Goal: Task Accomplishment & Management: Manage account settings

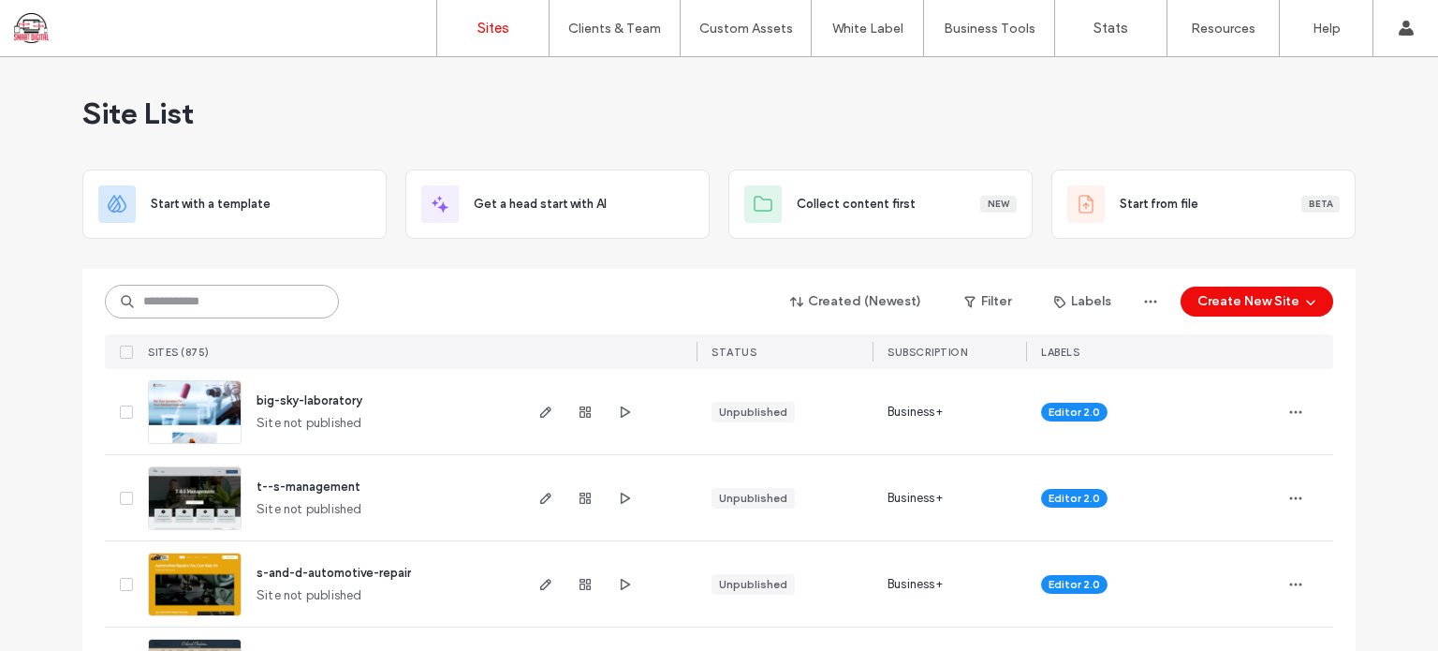
click at [221, 301] on input at bounding box center [222, 302] width 234 height 34
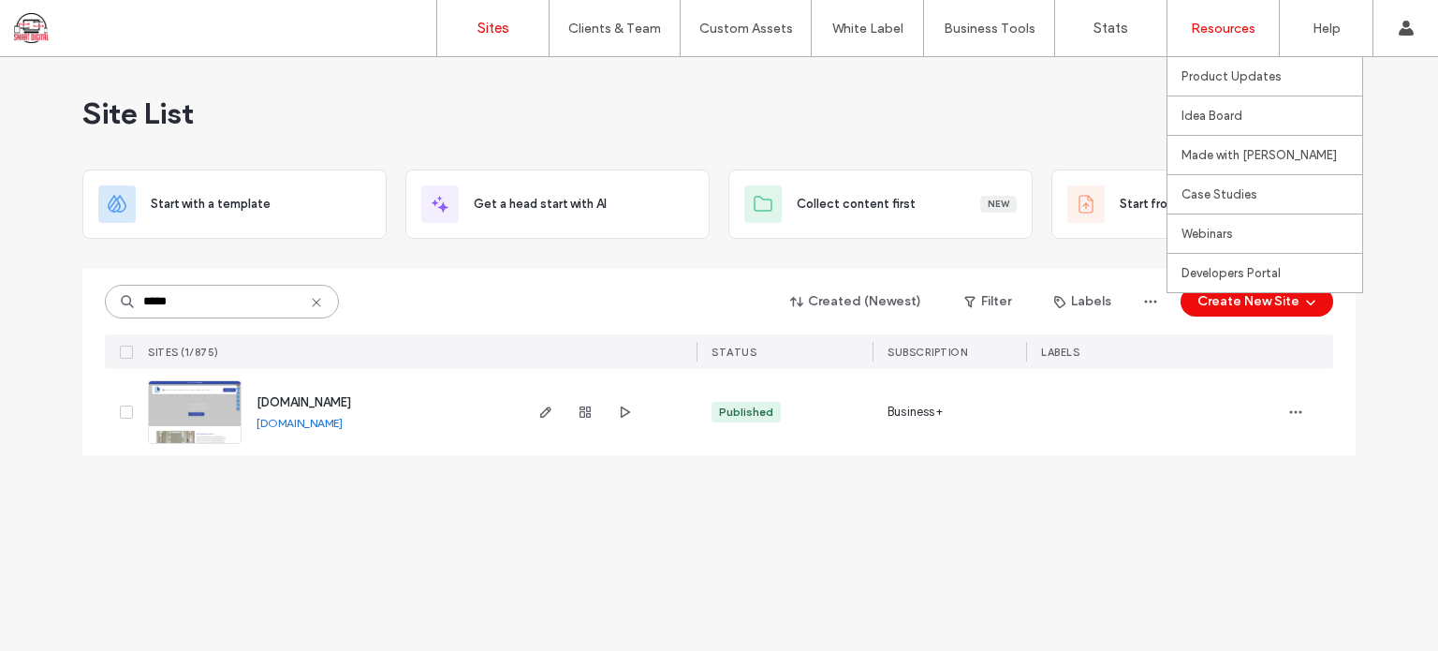
type input "*****"
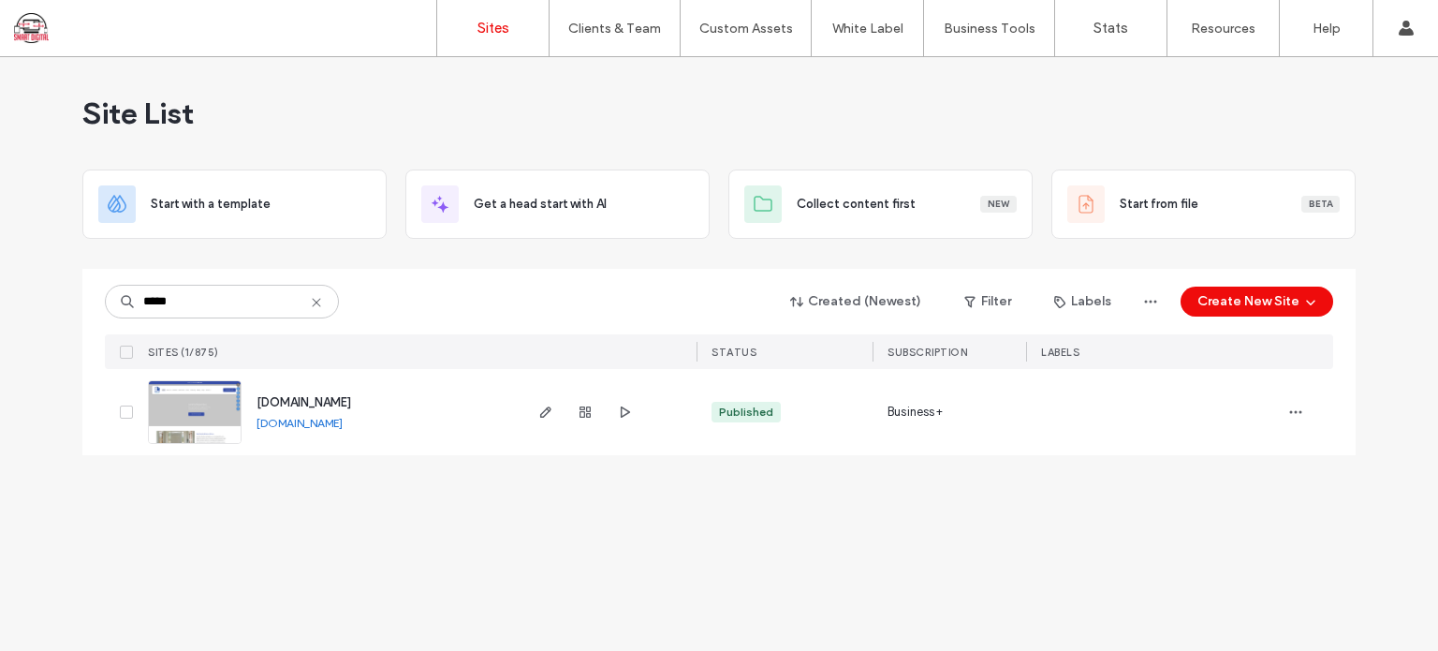
click at [351, 407] on span "[DOMAIN_NAME]" at bounding box center [304, 402] width 95 height 14
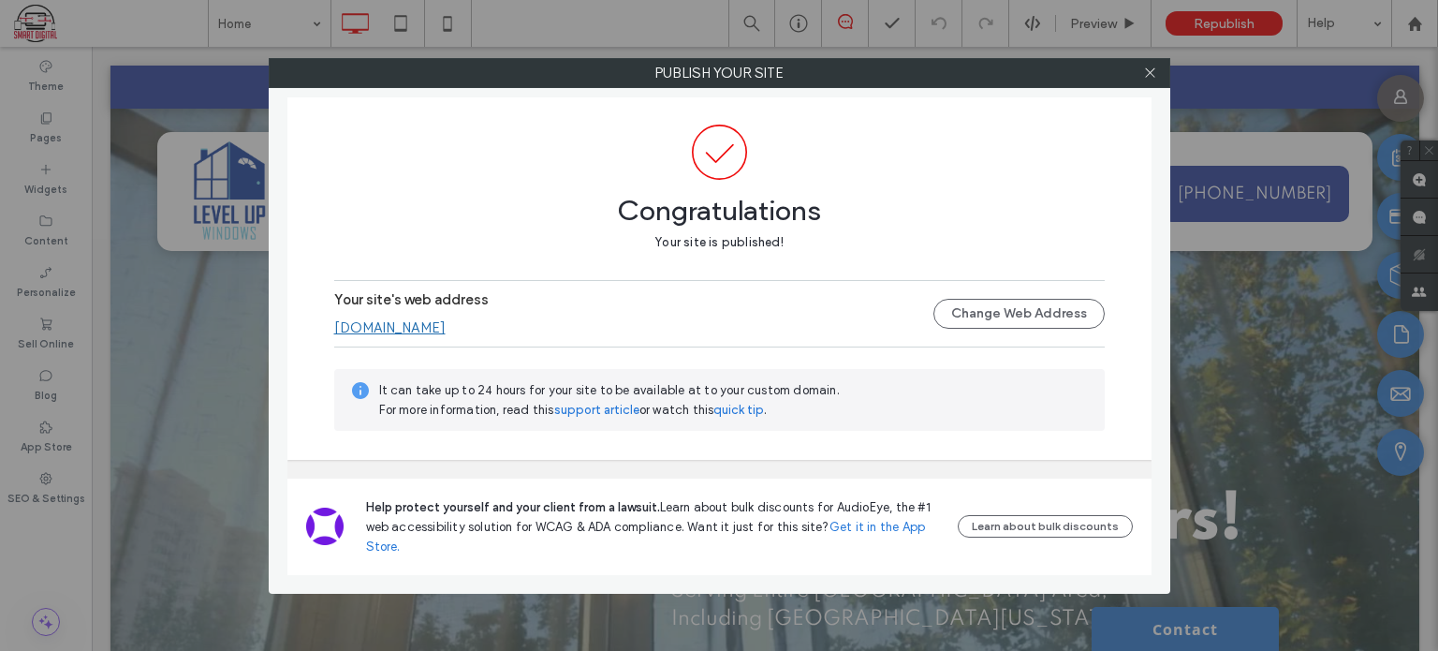
click at [43, 477] on div "Publish your site Congratulations Your site is published! Your site's web addre…" at bounding box center [719, 325] width 1438 height 651
click at [1150, 67] on icon at bounding box center [1150, 73] width 14 height 14
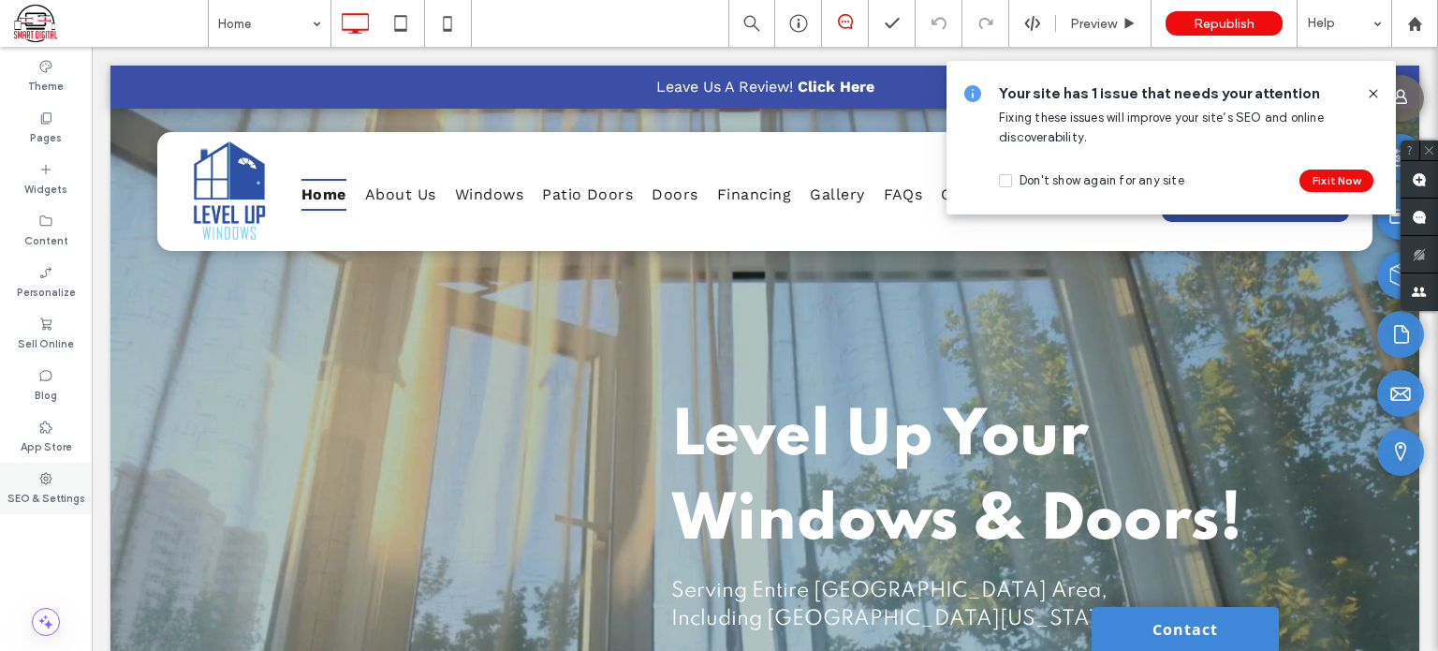
click at [56, 482] on div "SEO & Settings" at bounding box center [46, 489] width 92 height 52
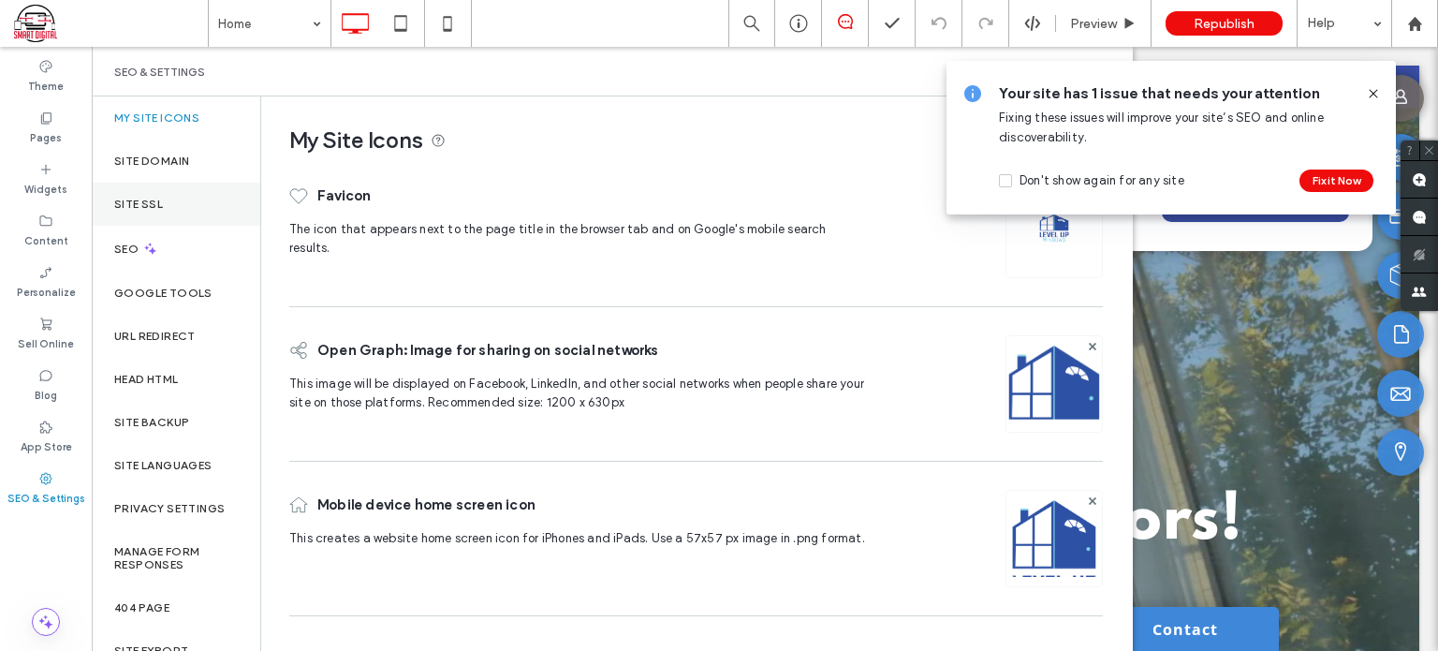
click at [157, 209] on label "Site SSL" at bounding box center [138, 204] width 49 height 13
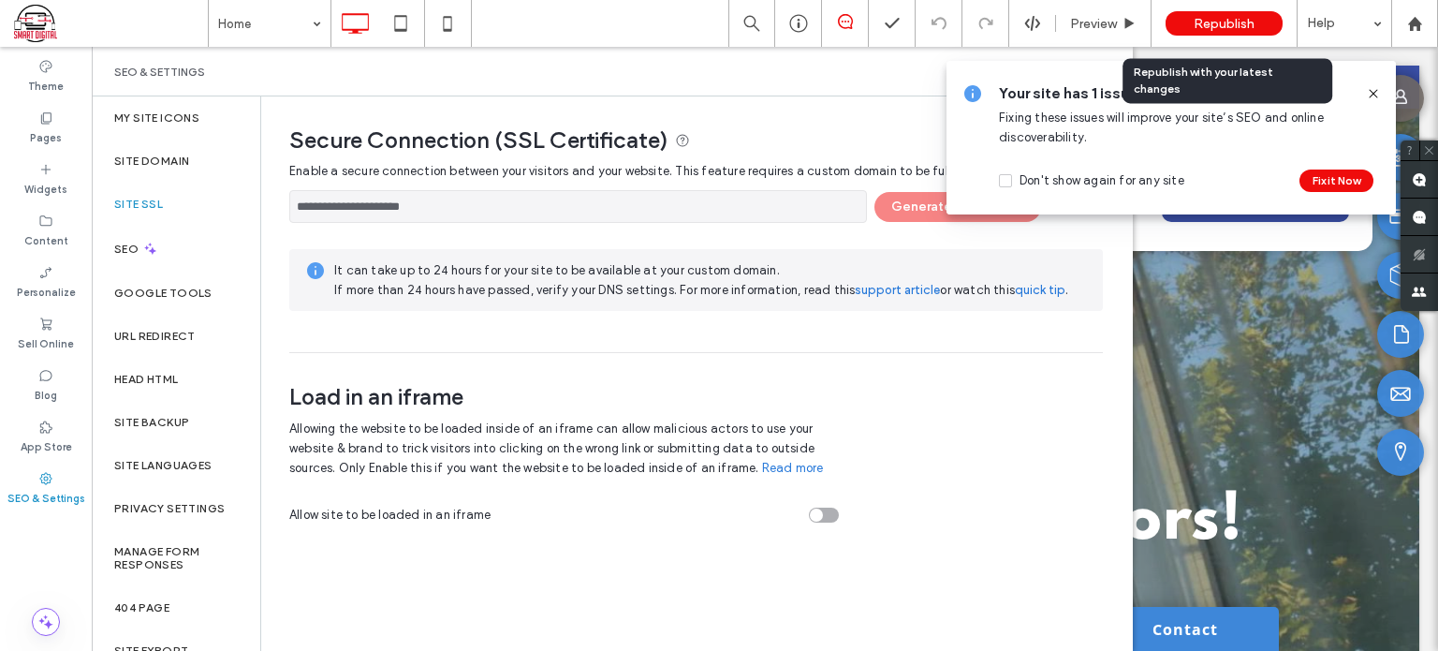
click at [1222, 18] on span "Republish" at bounding box center [1224, 24] width 61 height 16
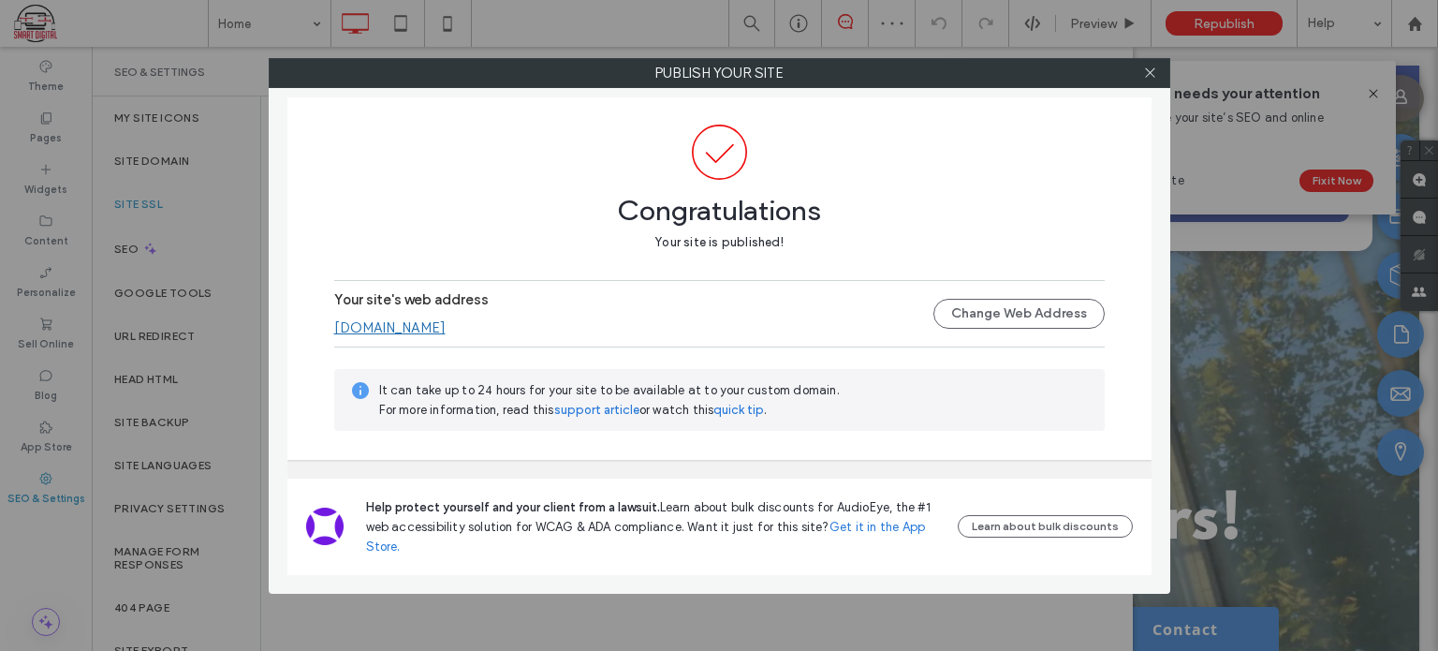
click at [433, 332] on link "[DOMAIN_NAME]" at bounding box center [389, 327] width 111 height 17
click at [1147, 68] on icon at bounding box center [1150, 73] width 14 height 14
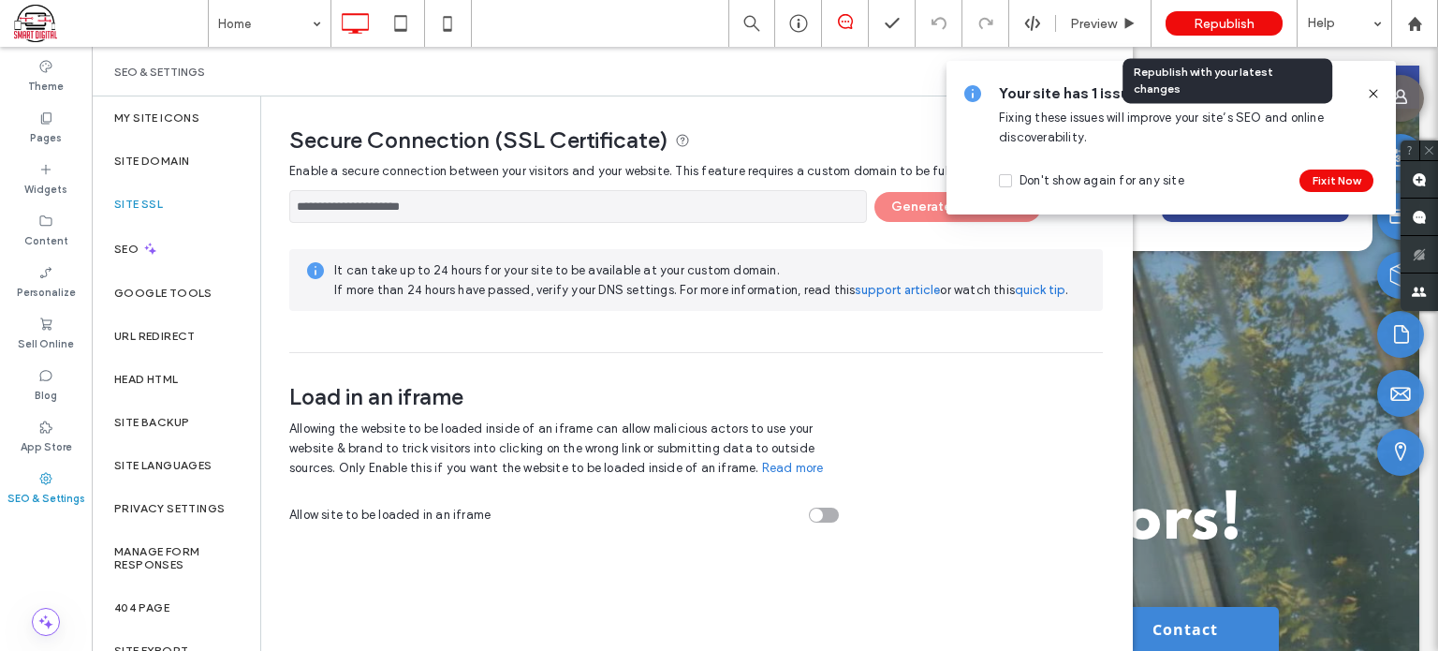
click at [1224, 22] on span "Republish" at bounding box center [1224, 24] width 61 height 16
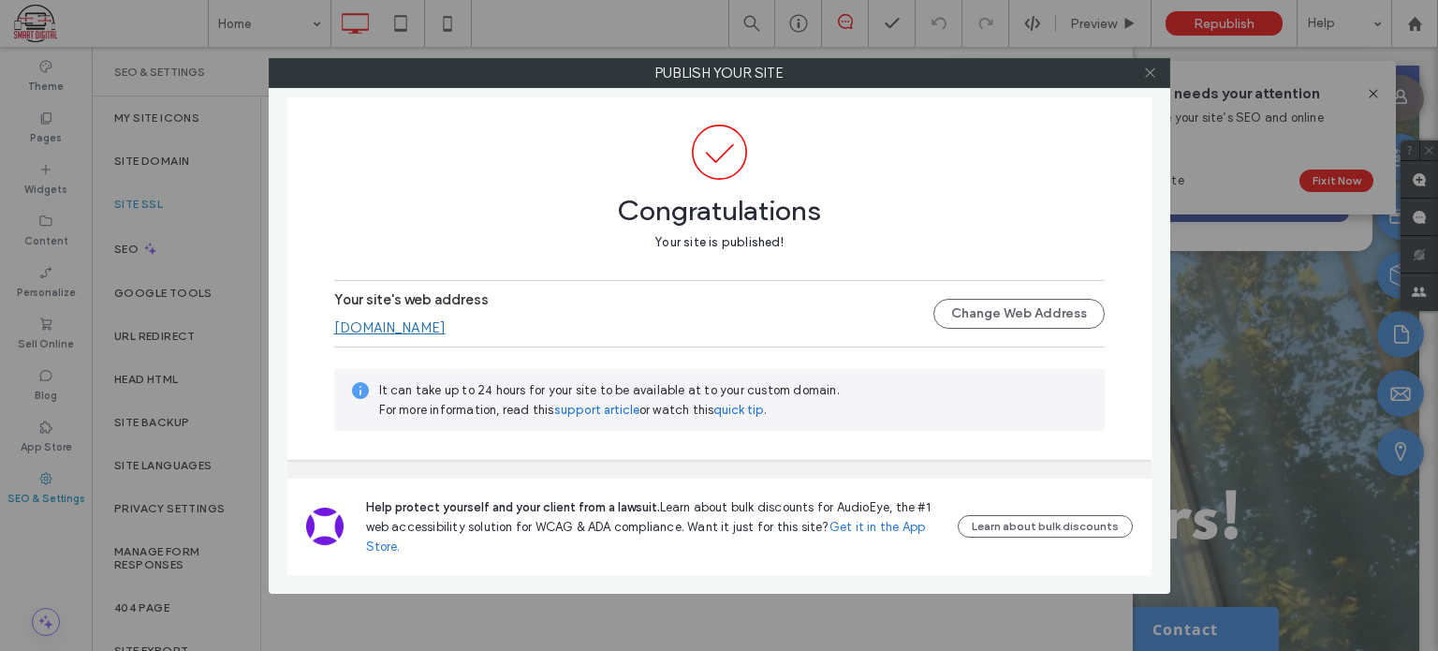
click at [1154, 76] on use at bounding box center [1149, 72] width 9 height 9
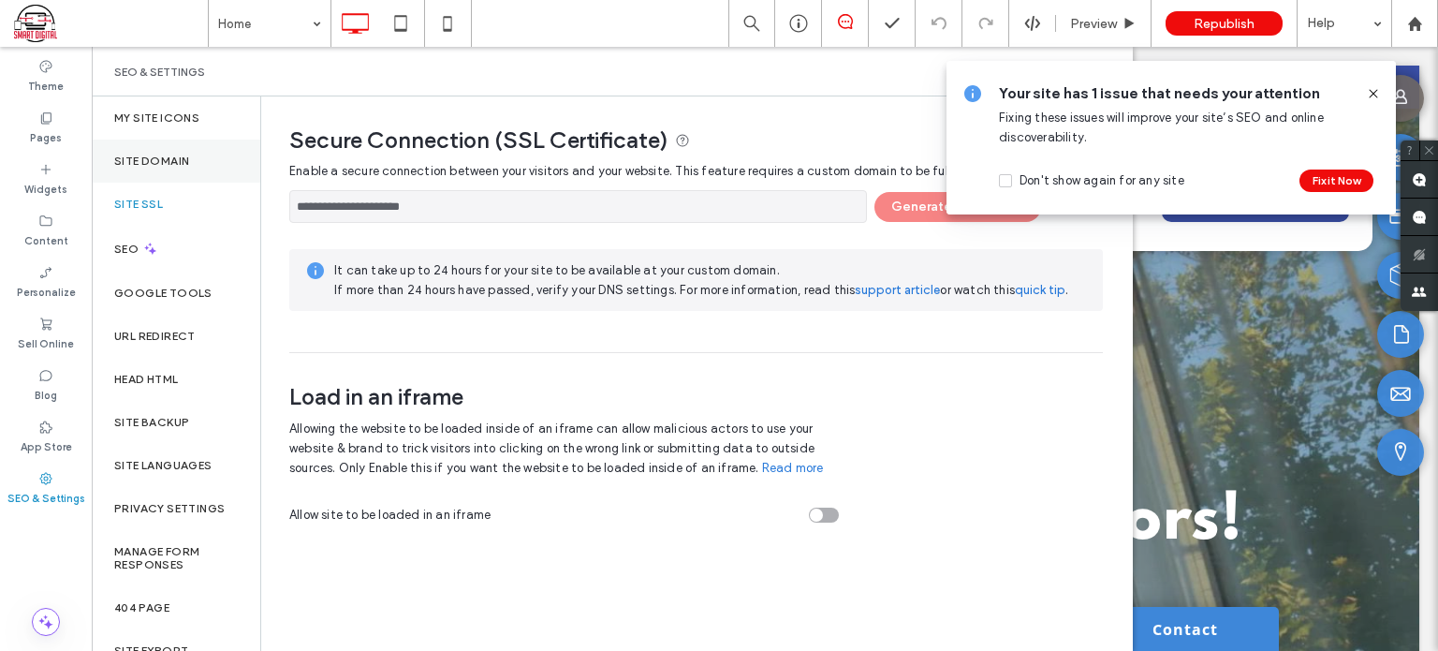
click at [169, 158] on label "Site Domain" at bounding box center [151, 161] width 75 height 13
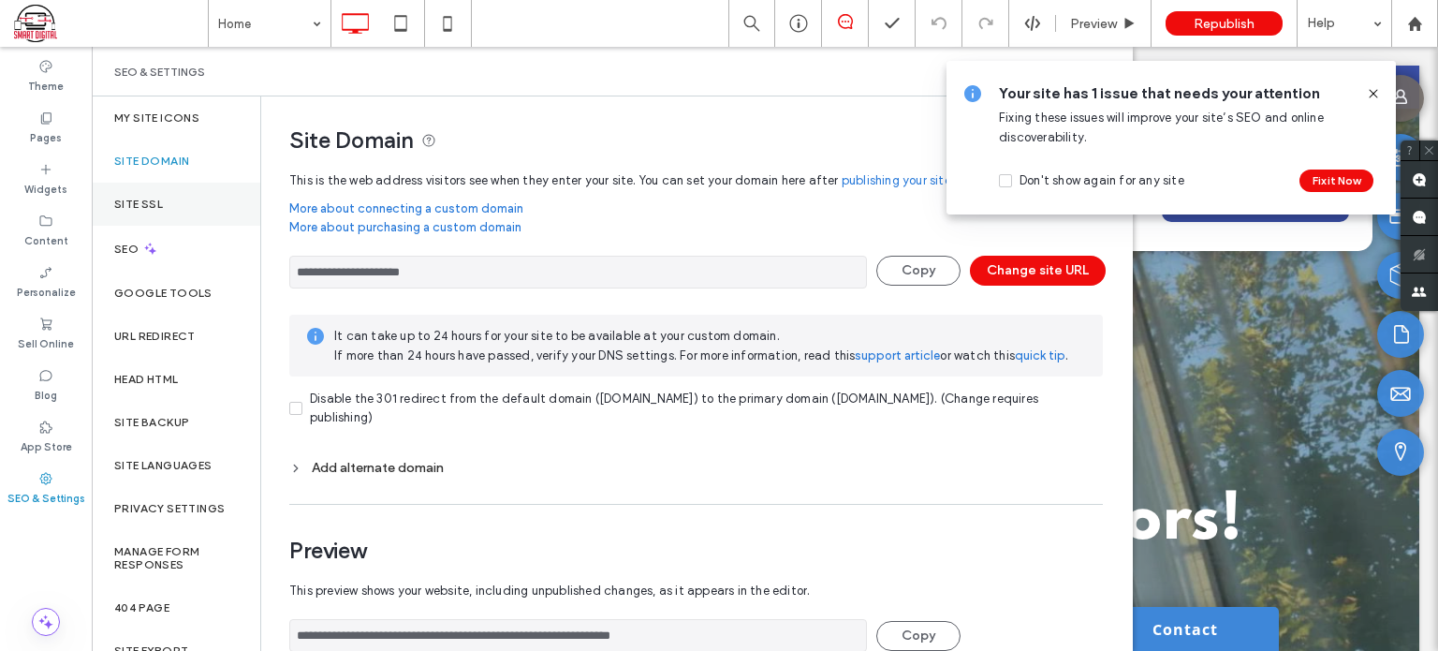
click at [146, 204] on label "Site SSL" at bounding box center [138, 204] width 49 height 13
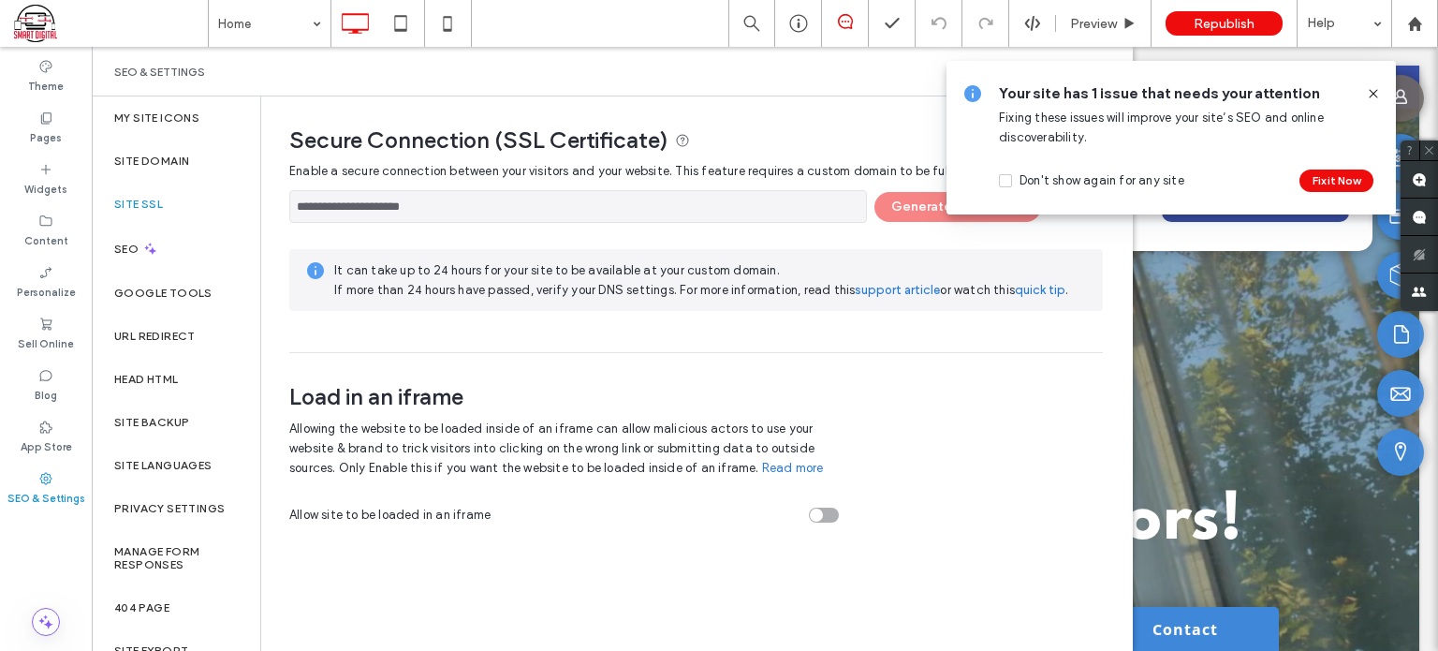
click at [1368, 89] on icon at bounding box center [1373, 93] width 15 height 15
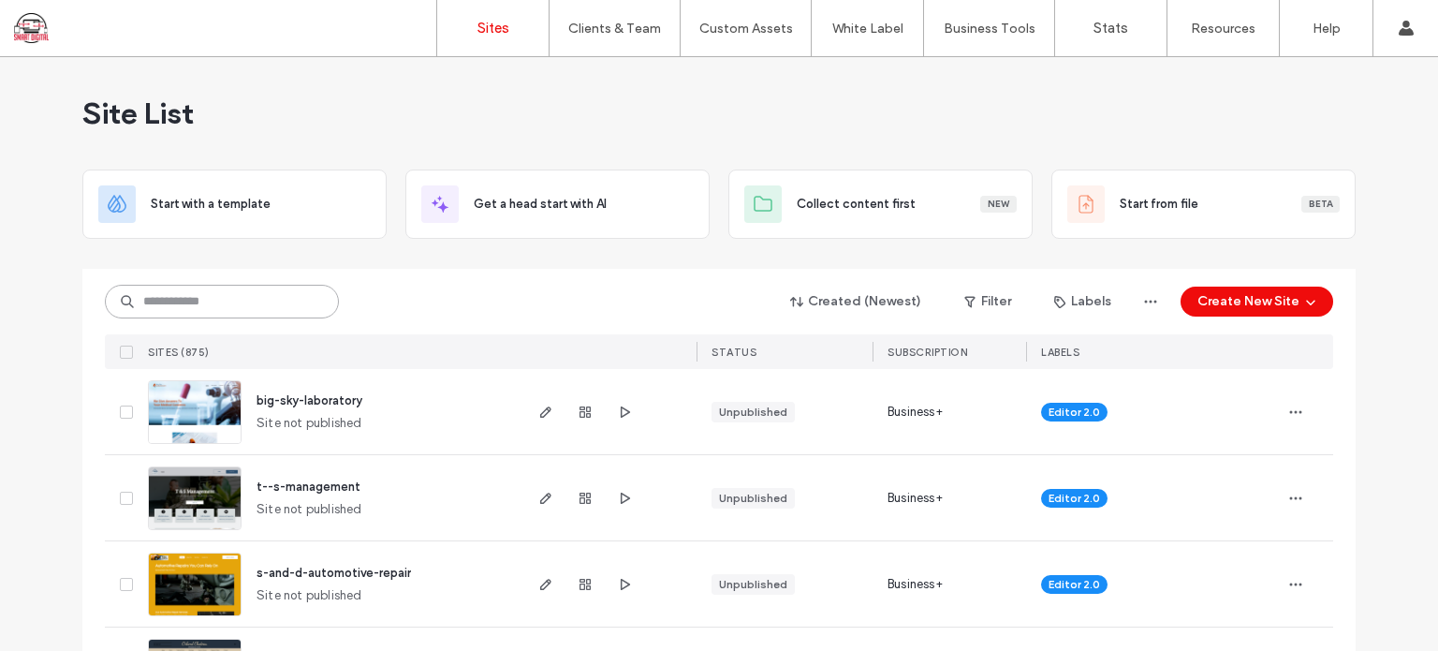
click at [274, 307] on input at bounding box center [222, 302] width 234 height 34
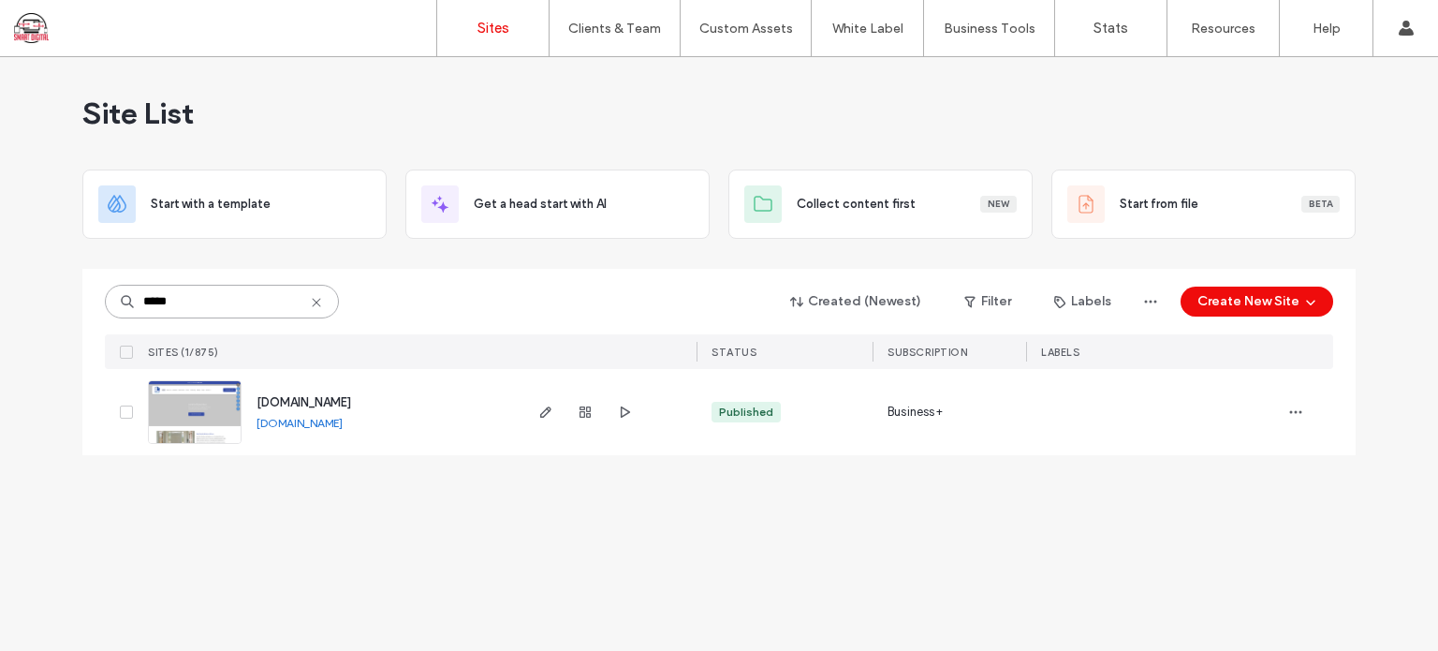
type input "*****"
click at [326, 403] on span "[DOMAIN_NAME]" at bounding box center [304, 402] width 95 height 14
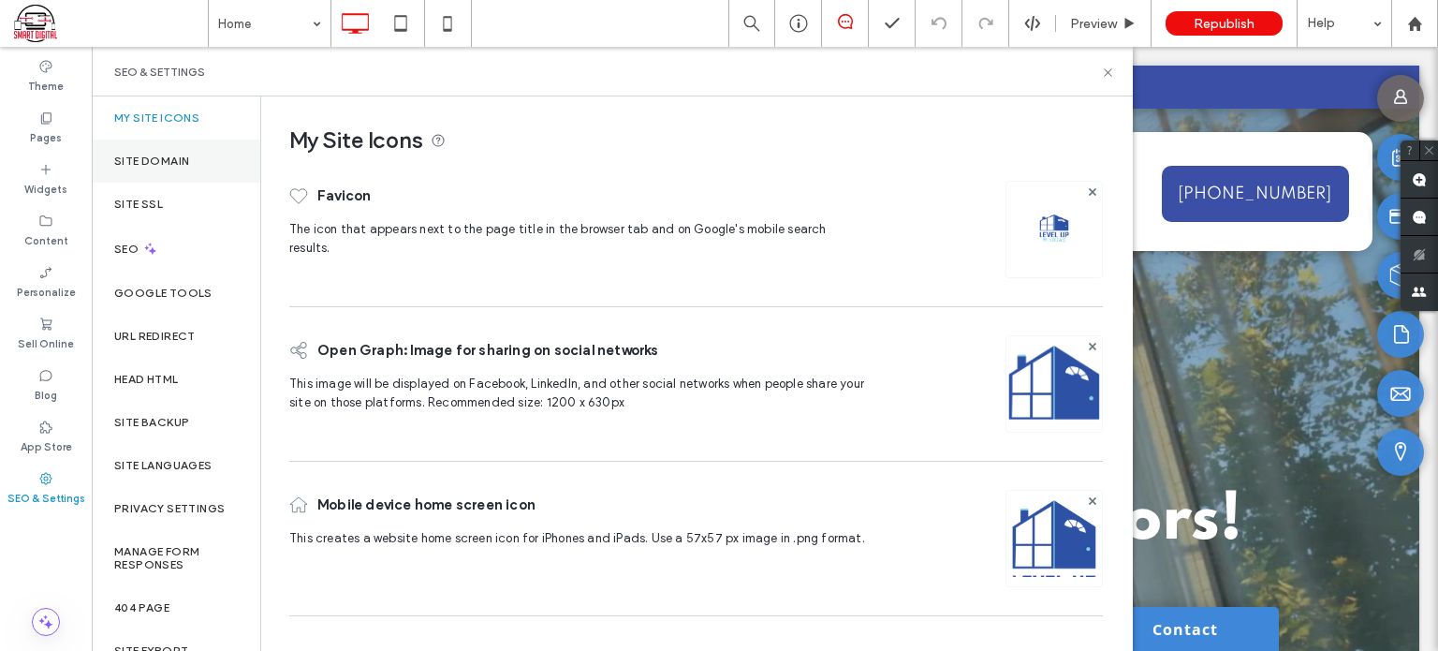
click at [185, 155] on label "Site Domain" at bounding box center [151, 161] width 75 height 13
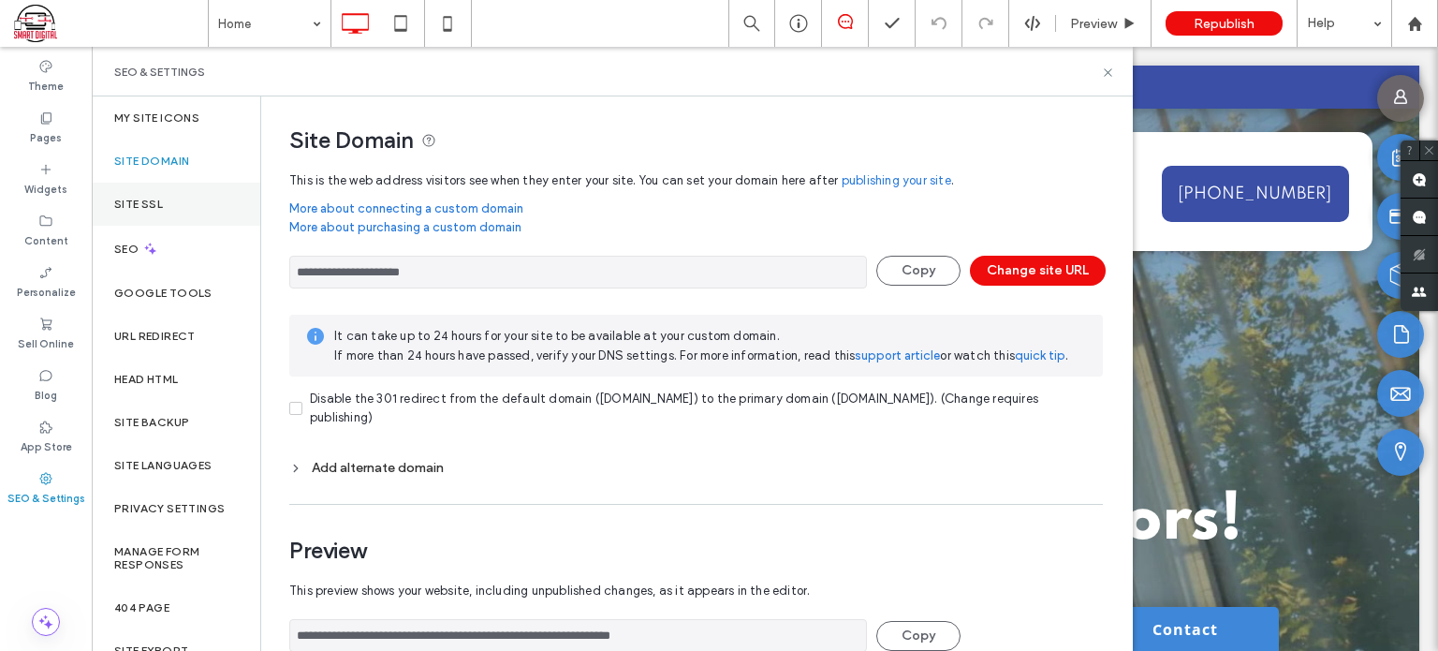
click at [132, 199] on label "Site SSL" at bounding box center [138, 204] width 49 height 13
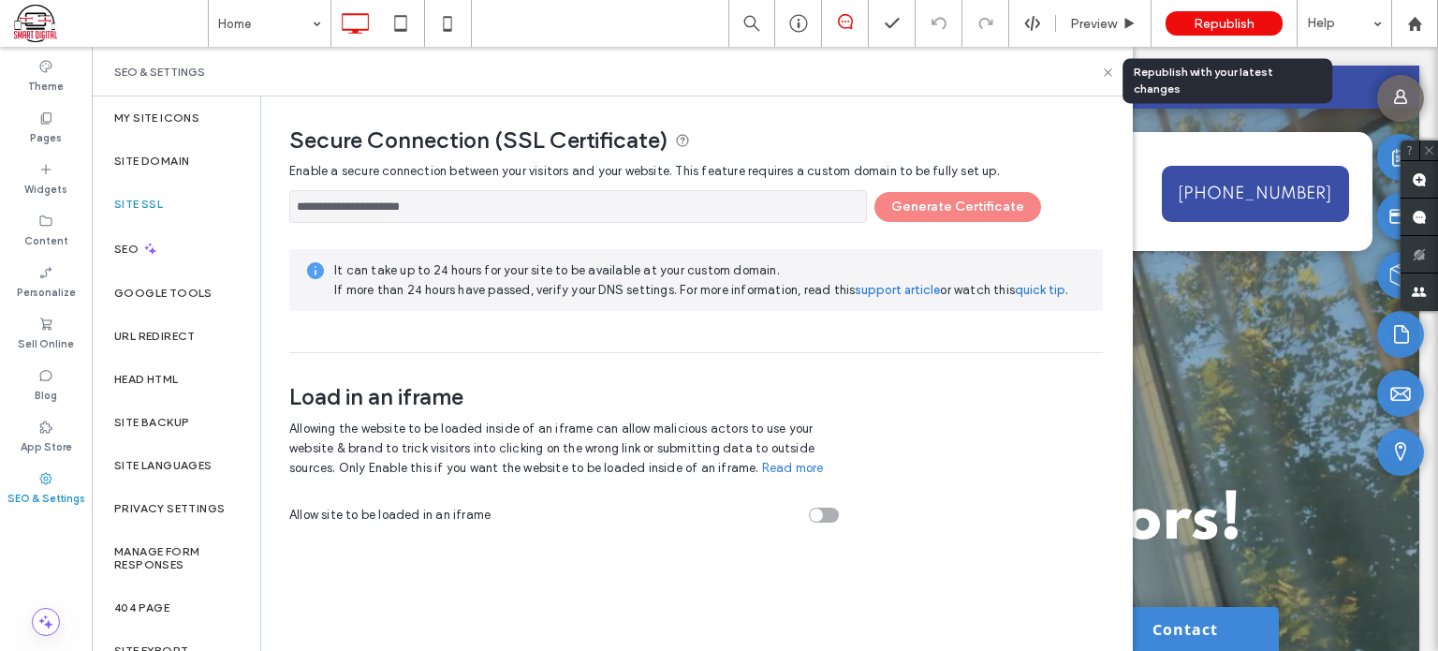
click at [1205, 22] on span "Republish" at bounding box center [1224, 24] width 61 height 16
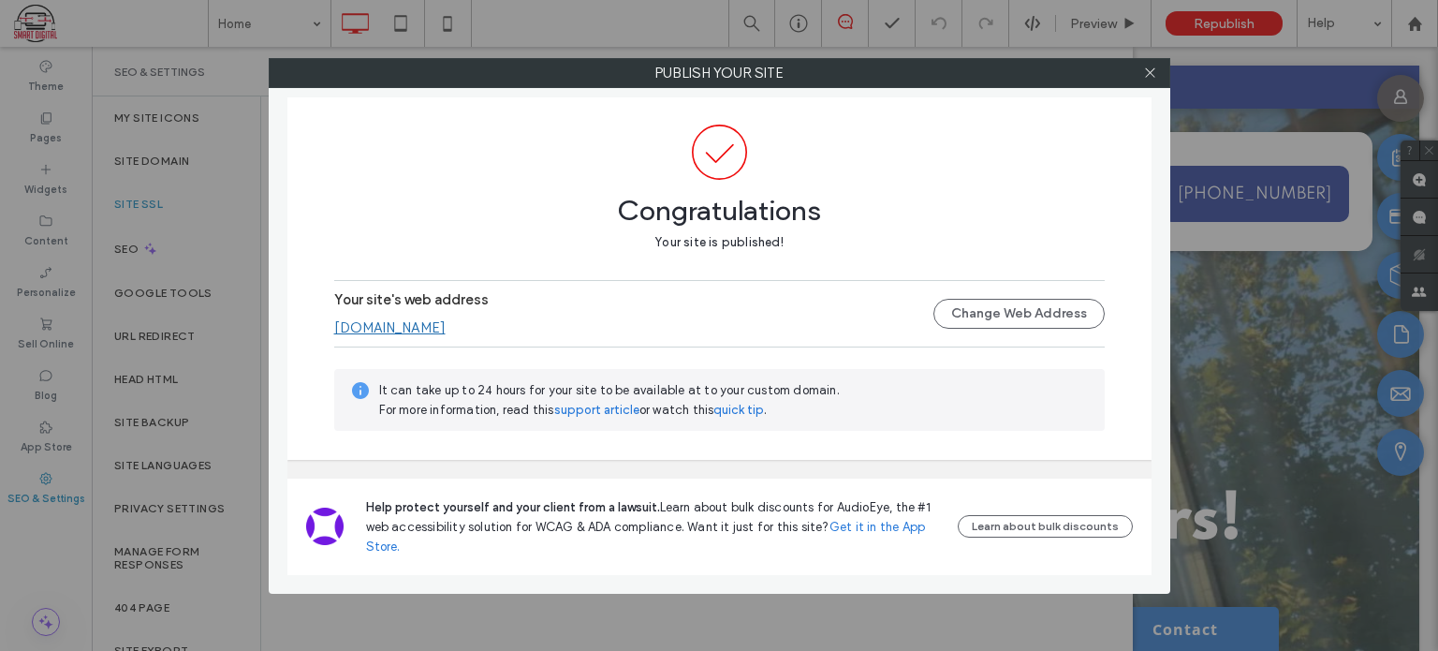
click at [414, 328] on link "[DOMAIN_NAME]" at bounding box center [389, 327] width 111 height 17
click at [1146, 68] on use at bounding box center [1149, 72] width 9 height 9
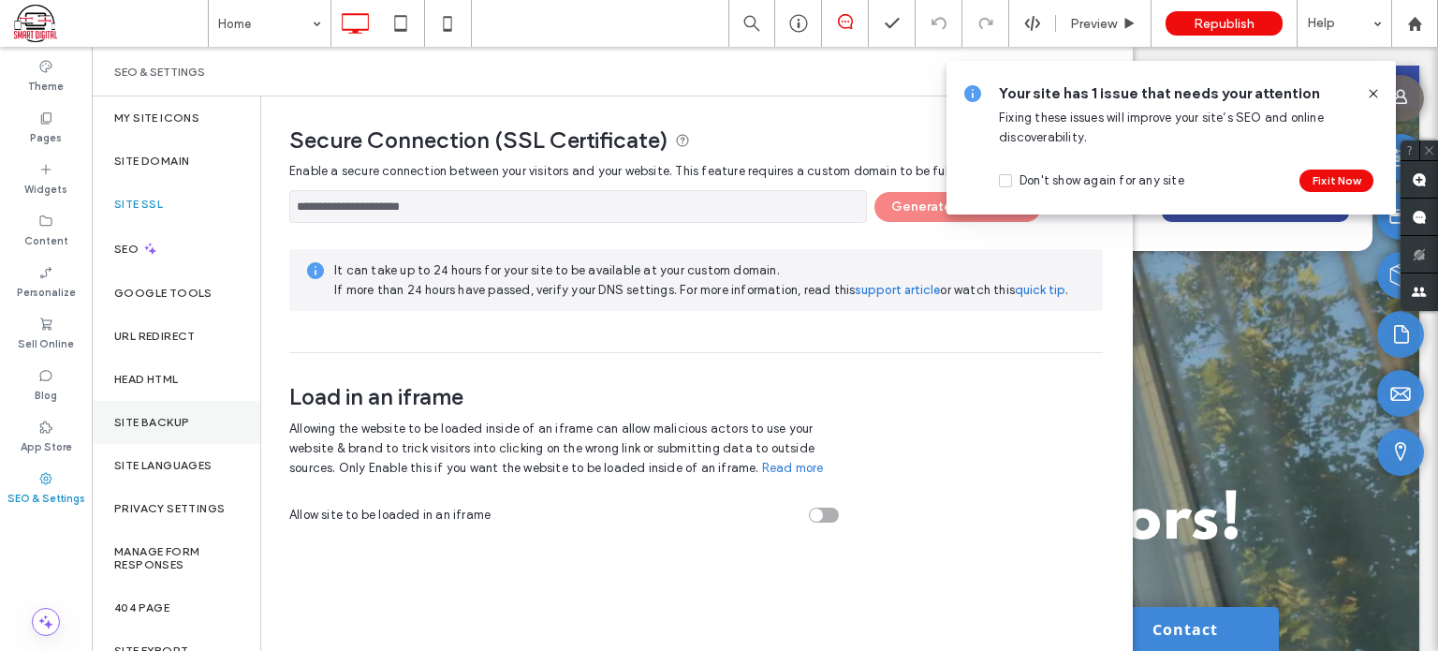
click at [166, 414] on div "Site Backup" at bounding box center [176, 422] width 169 height 43
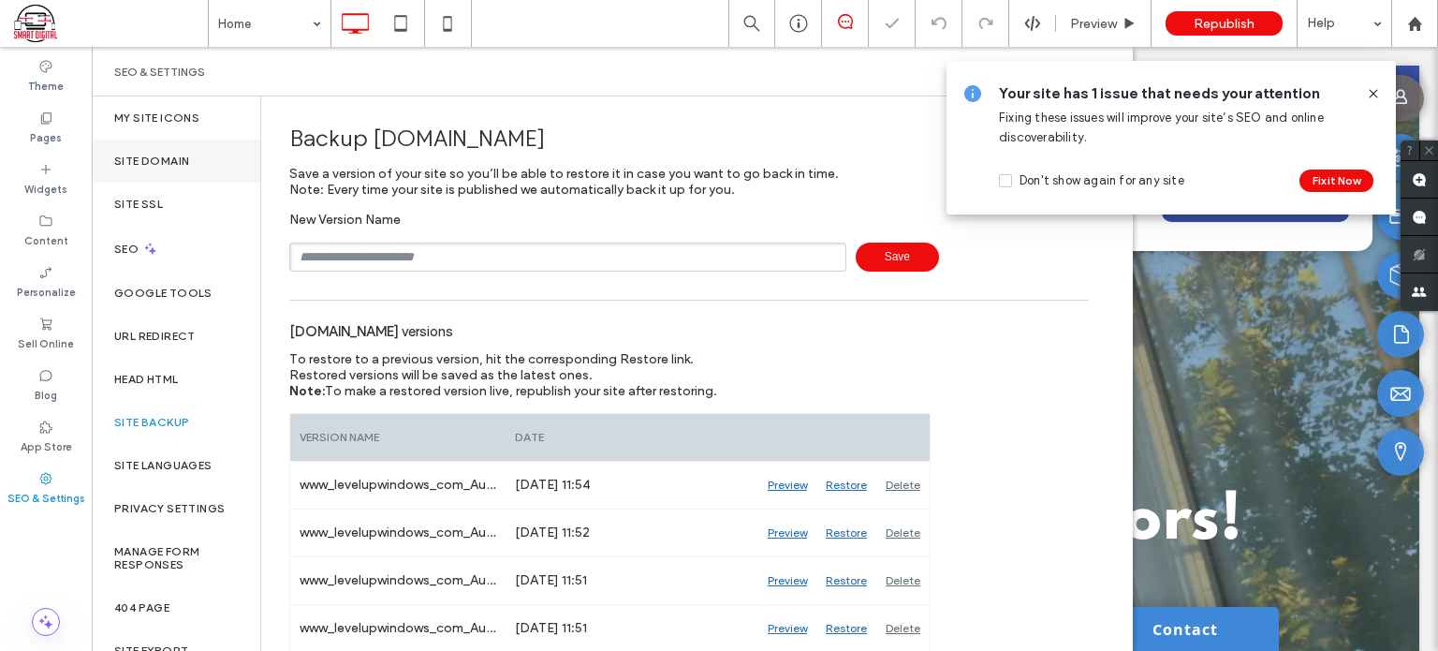
click at [144, 150] on div "Site Domain" at bounding box center [176, 161] width 169 height 43
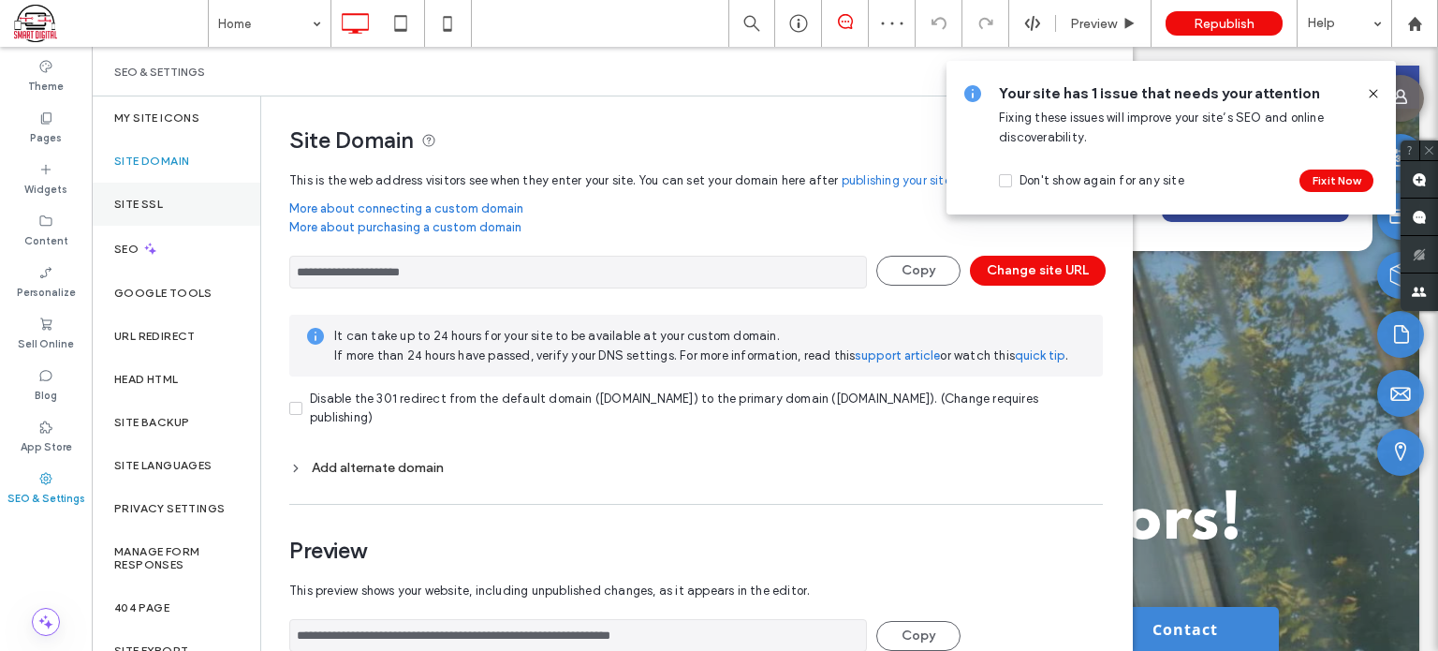
click at [146, 198] on label "Site SSL" at bounding box center [138, 204] width 49 height 13
